Goal: Information Seeking & Learning: Learn about a topic

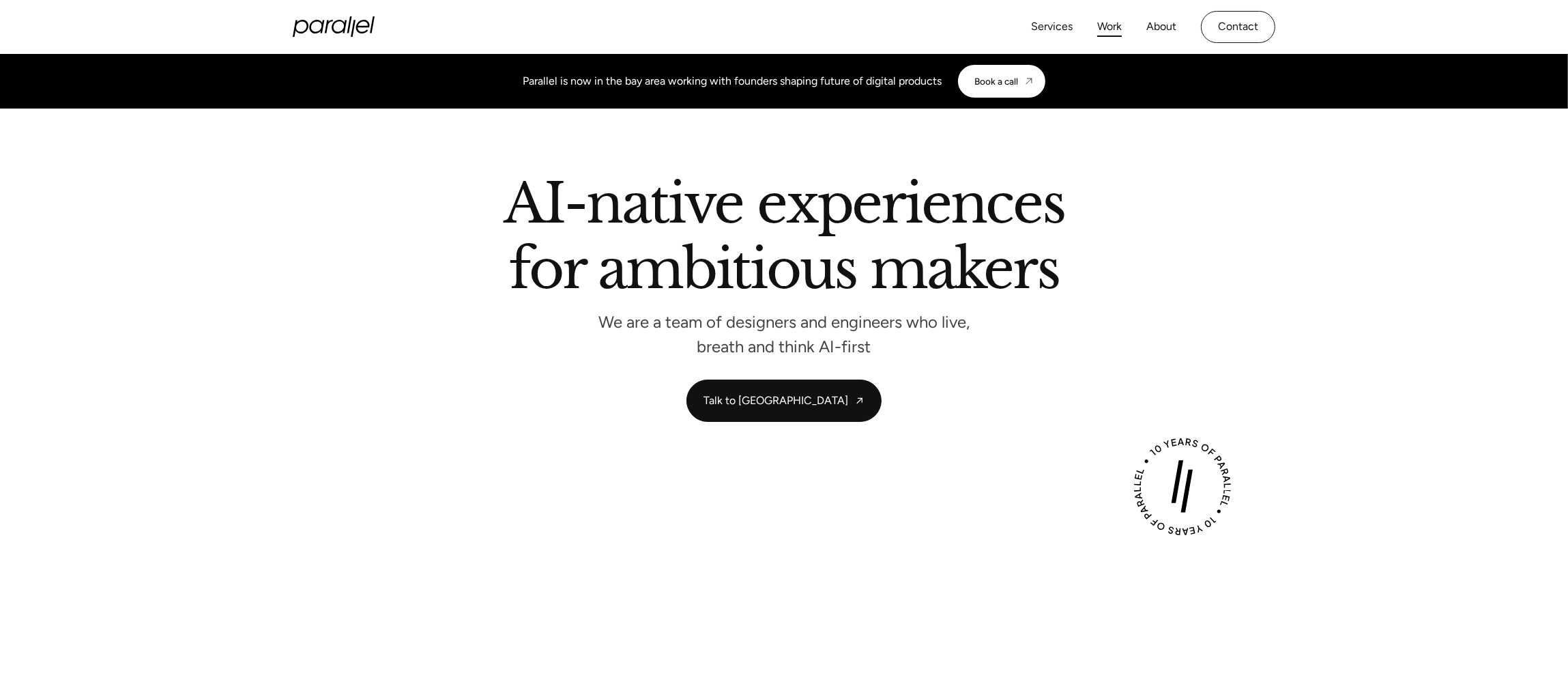
click at [1116, 25] on link "Work" at bounding box center [1109, 26] width 24 height 20
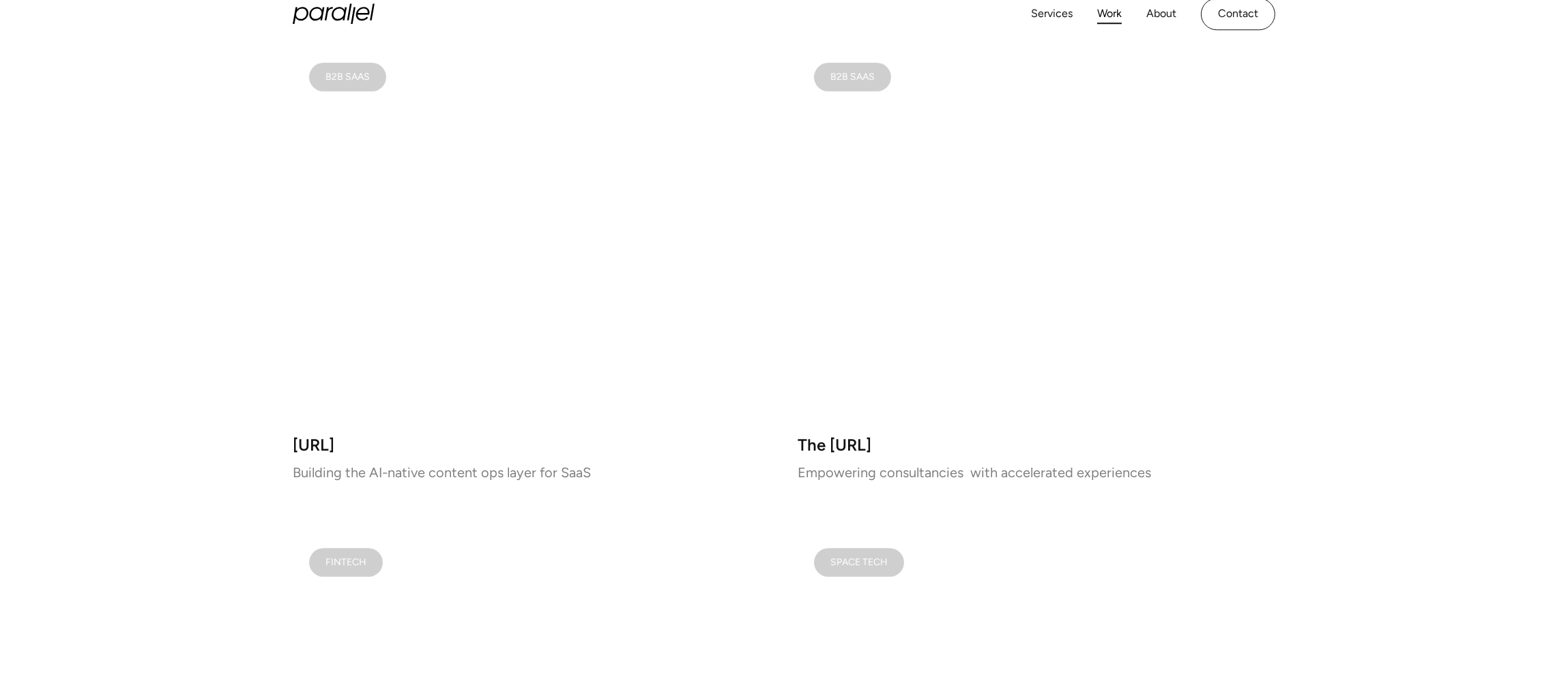
scroll to position [818, 0]
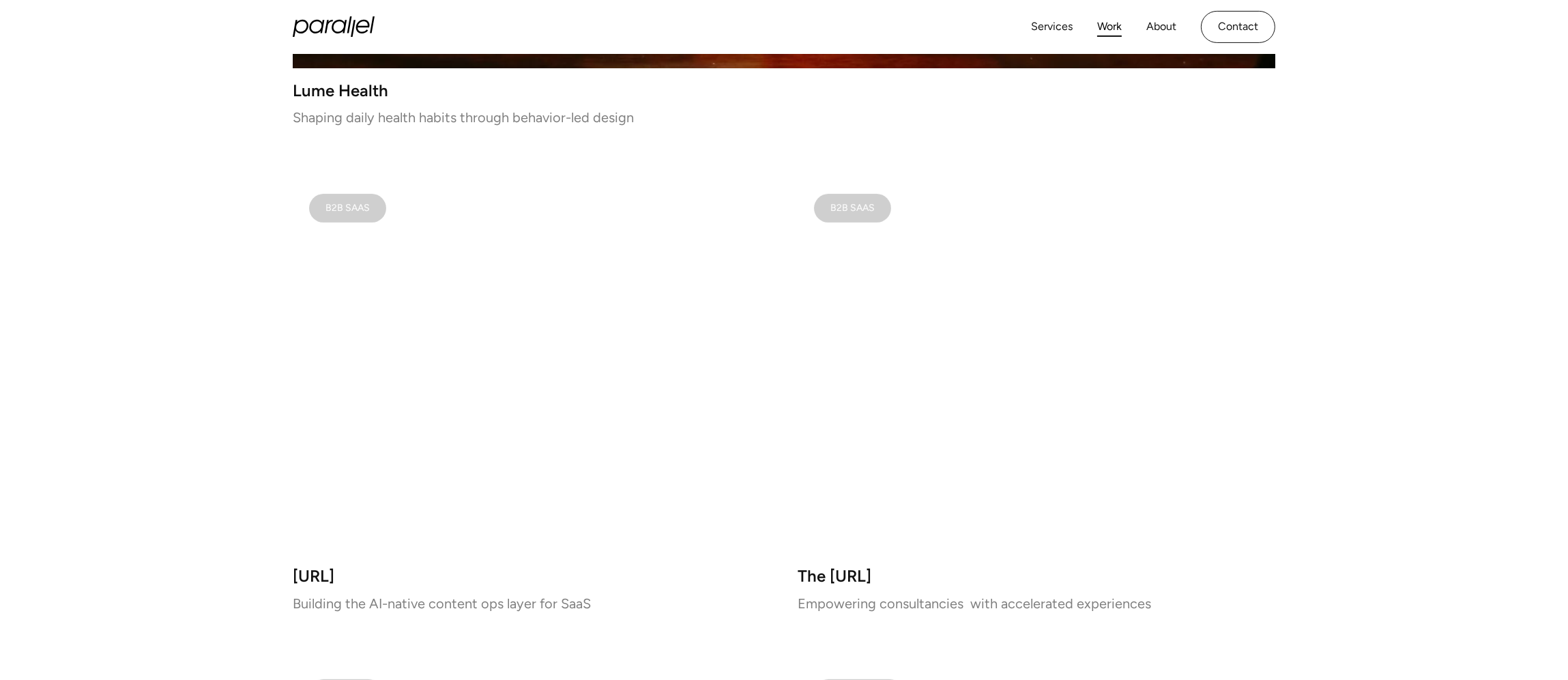
click at [523, 436] on video at bounding box center [531, 365] width 478 height 377
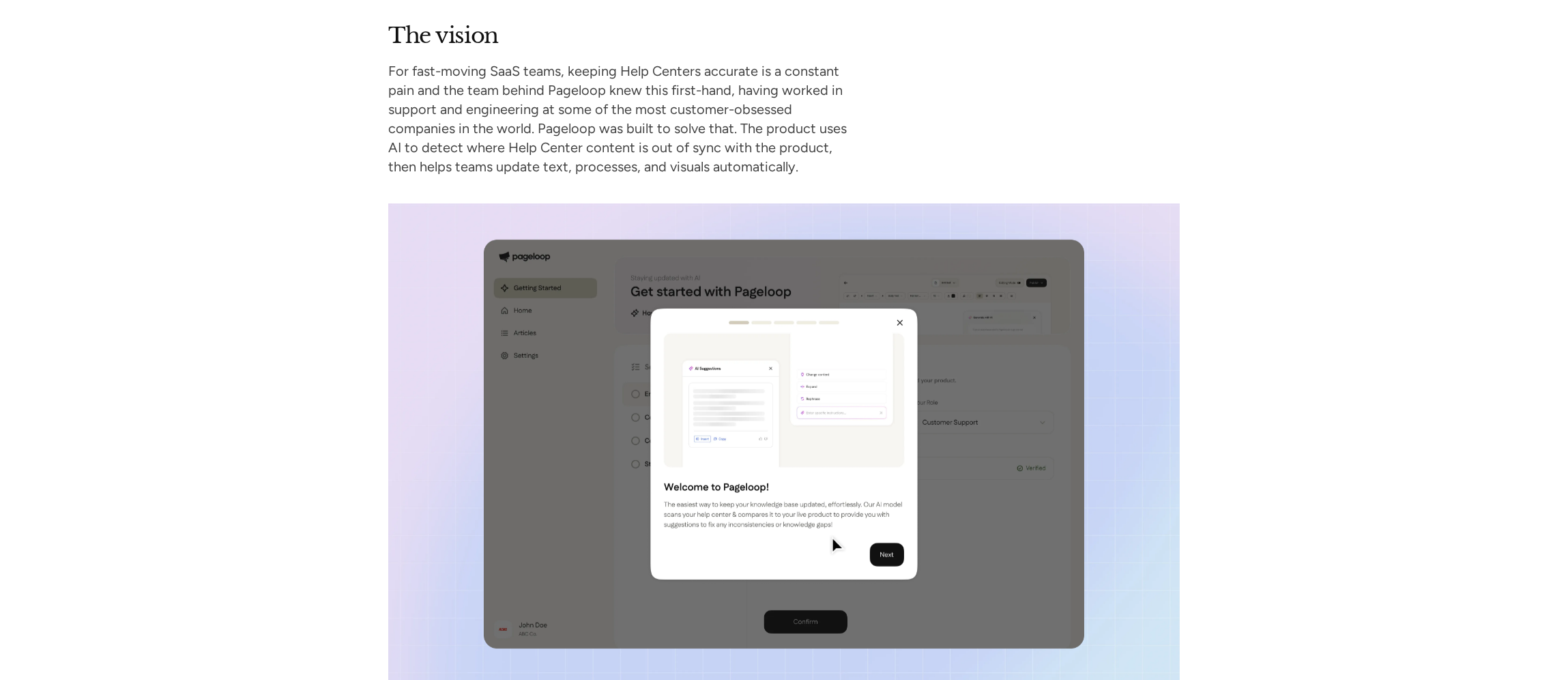
scroll to position [1500, 0]
